Goal: Transaction & Acquisition: Purchase product/service

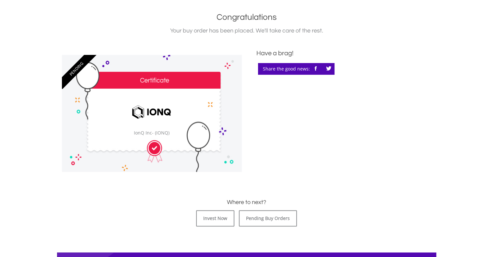
scroll to position [227, 0]
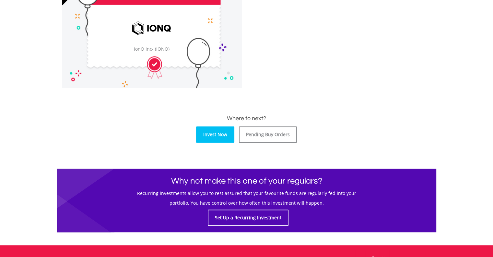
click at [217, 134] on link "Invest Now" at bounding box center [215, 134] width 38 height 16
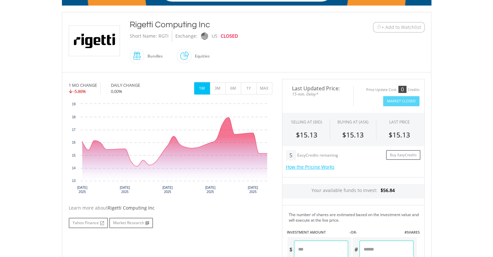
scroll to position [227, 0]
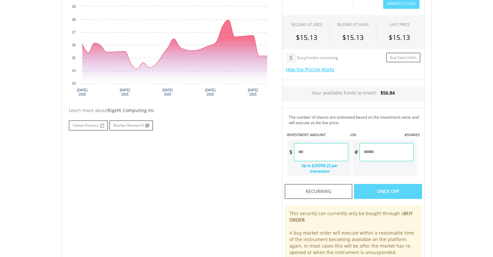
drag, startPoint x: 316, startPoint y: 151, endPoint x: 258, endPoint y: 155, distance: 58.8
click at [258, 155] on div "No chart available. 1 MO CHANGE -5.86% DAILY CHANGE 0.00% 1M 3M 6M 1Y MAX Chart…" at bounding box center [247, 129] width 366 height 294
type input "*****"
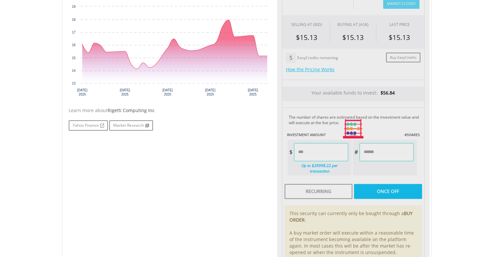
type input "******"
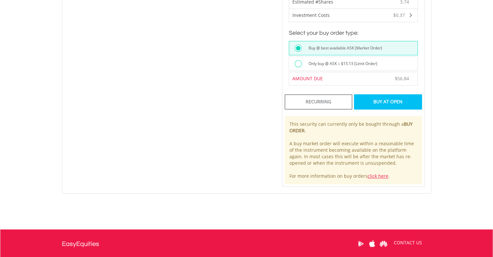
scroll to position [422, 0]
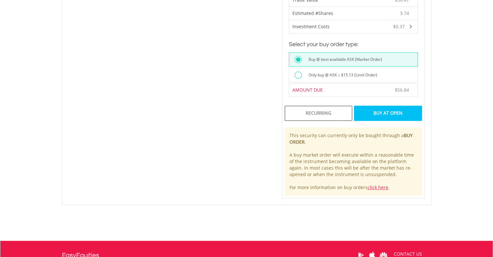
click at [374, 105] on div "Buy At Open" at bounding box center [388, 112] width 68 height 15
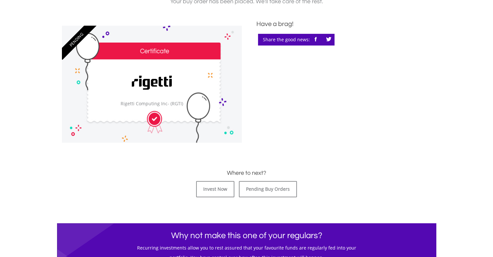
scroll to position [195, 0]
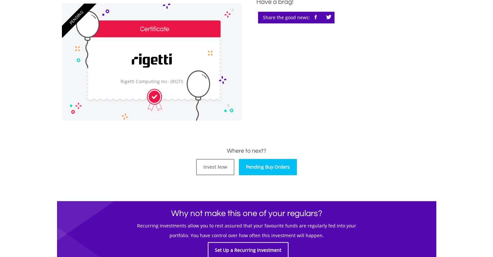
click at [273, 169] on link "Pending Buy Orders" at bounding box center [268, 167] width 58 height 16
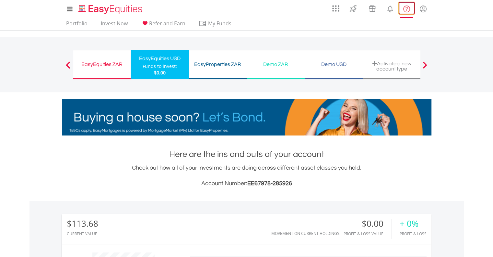
click at [407, 11] on lord-icon "FAQ's and Support" at bounding box center [407, 9] width 8 height 8
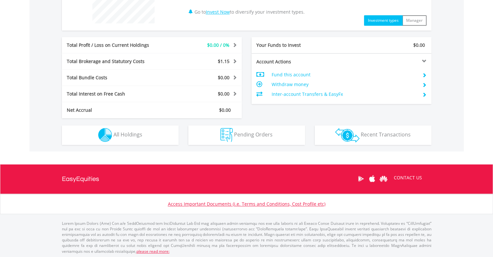
scroll to position [291, 0]
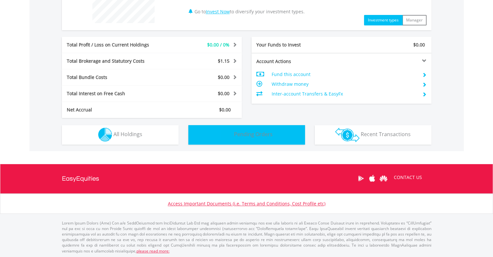
click at [267, 131] on span "Pending Orders" at bounding box center [253, 133] width 39 height 7
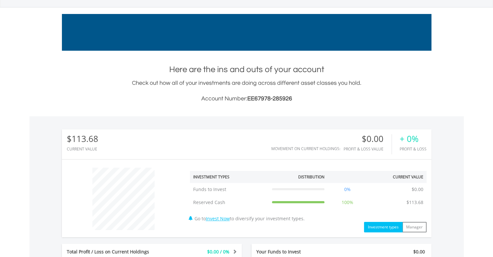
scroll to position [0, 0]
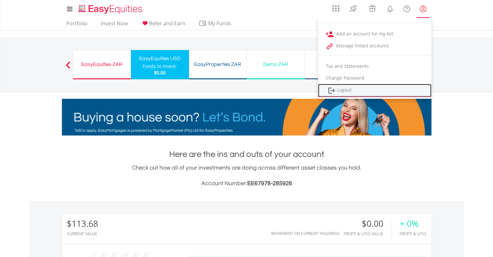
click at [353, 89] on link "Logout" at bounding box center [375, 90] width 114 height 13
